Goal: Transaction & Acquisition: Purchase product/service

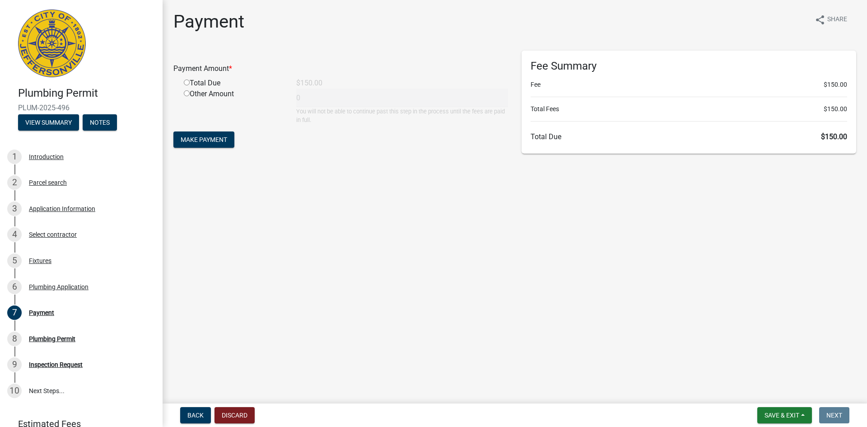
click at [183, 81] on div "Total Due" at bounding box center [233, 83] width 112 height 11
click at [186, 80] on input "radio" at bounding box center [187, 82] width 6 height 6
radio input "true"
type input "150"
click at [198, 134] on button "Make Payment" at bounding box center [203, 139] width 61 height 16
